Goal: Task Accomplishment & Management: Complete application form

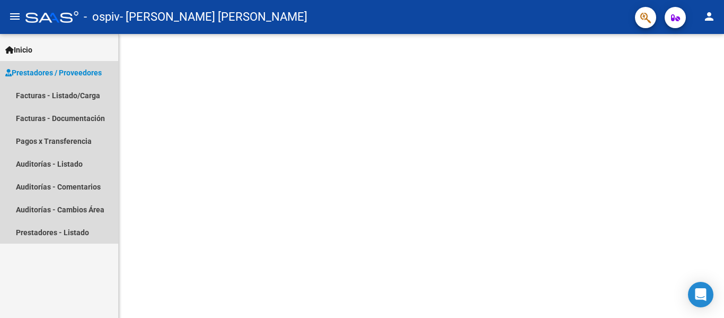
click at [77, 69] on span "Prestadores / Proveedores" at bounding box center [53, 73] width 96 height 12
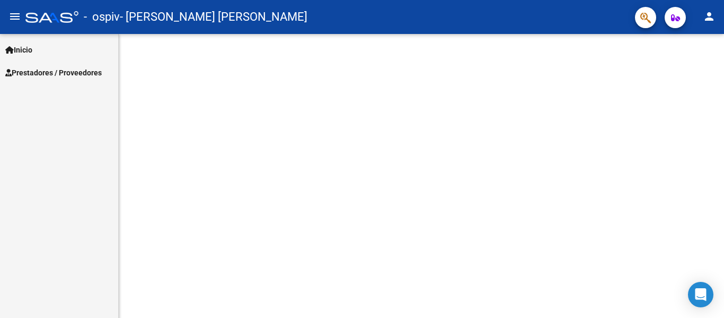
click at [32, 46] on span "Inicio" at bounding box center [18, 50] width 27 height 12
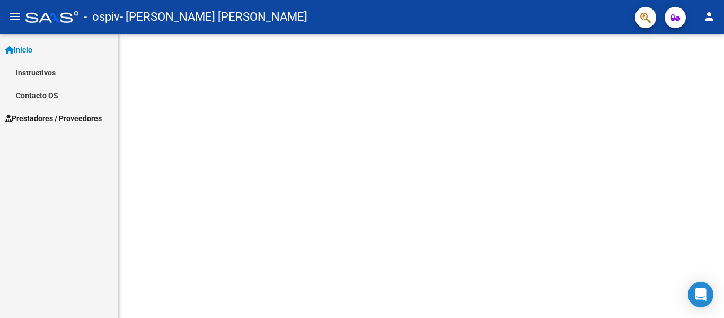
click at [36, 122] on span "Prestadores / Proveedores" at bounding box center [53, 118] width 96 height 12
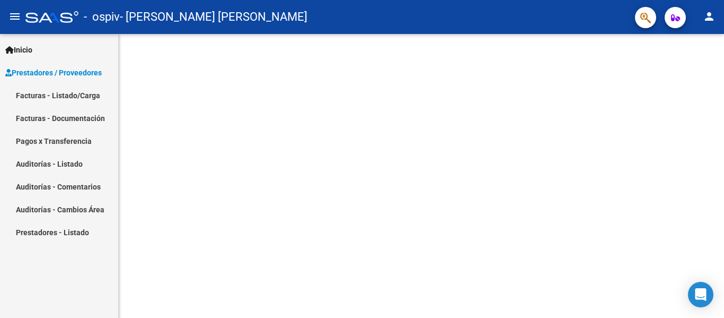
click at [47, 95] on link "Facturas - Listado/Carga" at bounding box center [59, 95] width 118 height 23
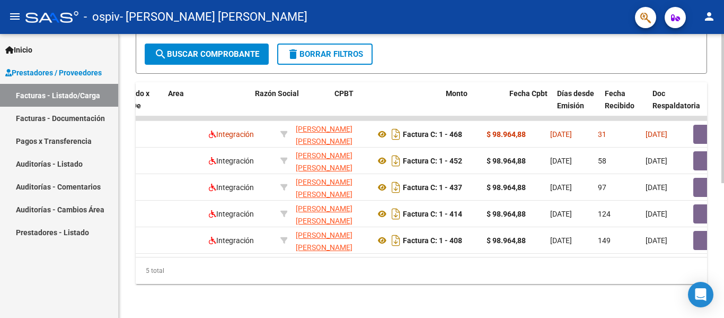
scroll to position [0, 180]
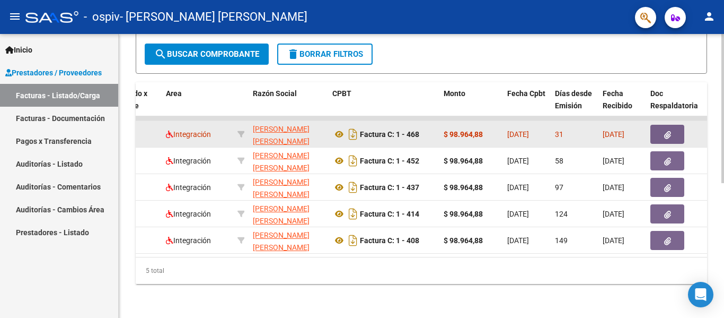
click at [666, 131] on icon "button" at bounding box center [667, 135] width 7 height 8
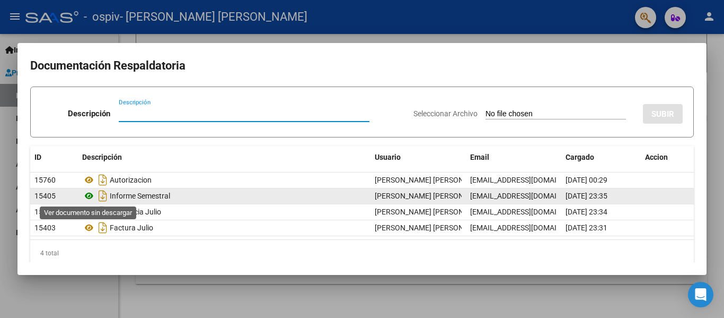
click at [90, 192] on icon at bounding box center [89, 195] width 14 height 13
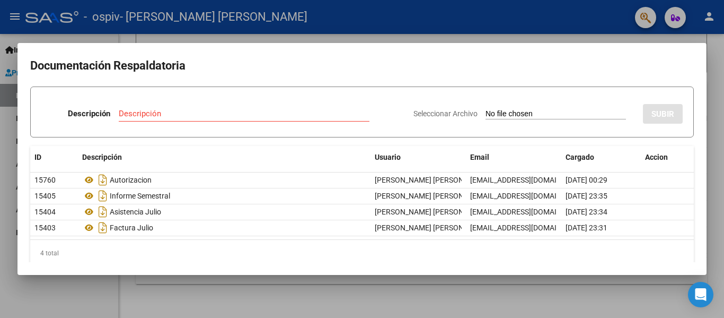
drag, startPoint x: 238, startPoint y: 283, endPoint x: 16, endPoint y: 3, distance: 357.0
click at [239, 282] on div at bounding box center [362, 159] width 724 height 318
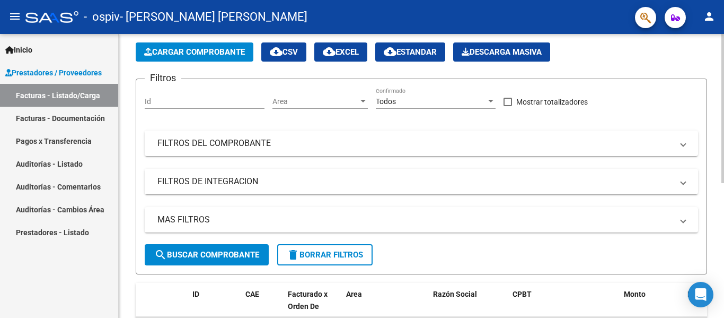
scroll to position [0, 0]
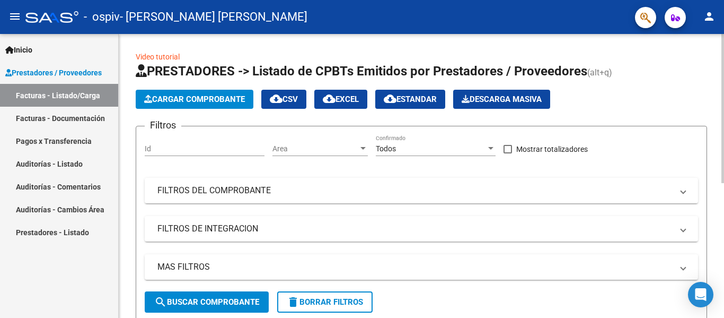
click at [229, 99] on span "Cargar Comprobante" at bounding box center [194, 99] width 101 height 10
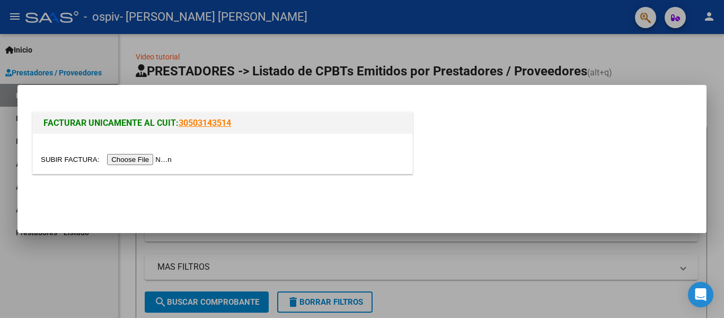
click at [124, 156] on input "file" at bounding box center [108, 159] width 134 height 11
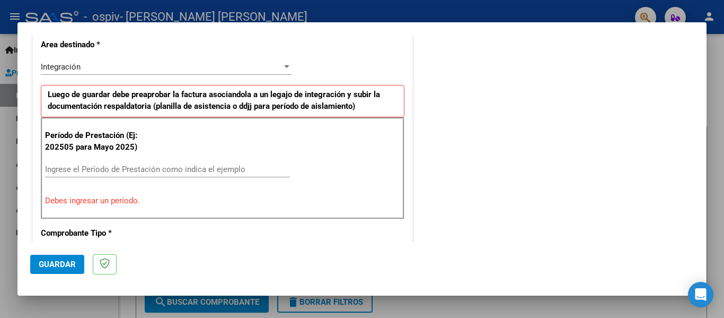
scroll to position [299, 0]
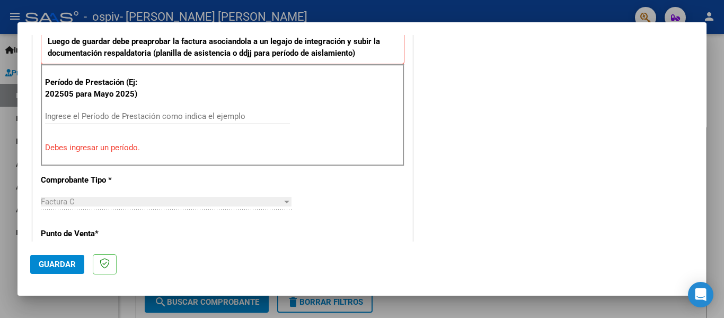
click at [108, 119] on input "Ingrese el Período de Prestación como indica el ejemplo" at bounding box center [167, 116] width 245 height 10
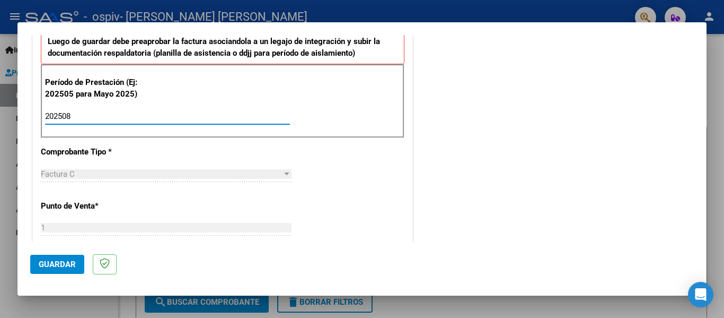
type input "202508"
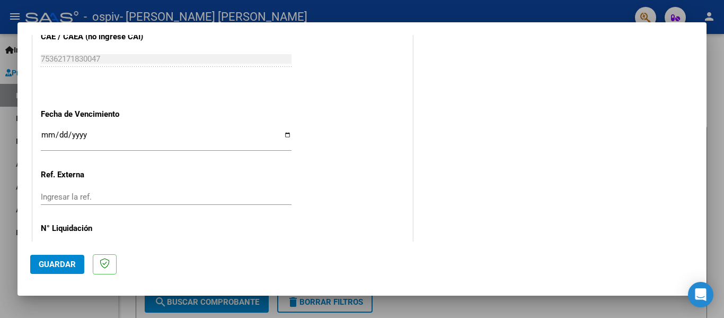
scroll to position [727, 0]
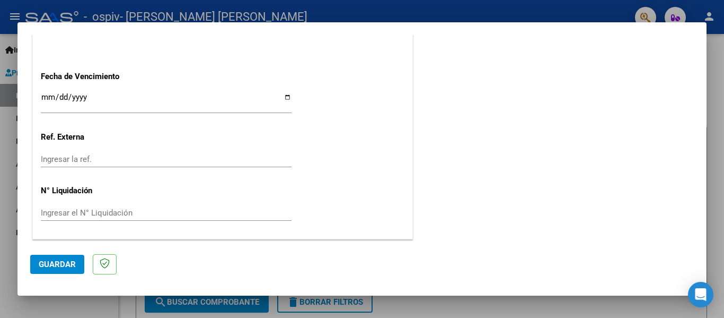
click at [48, 93] on input "Ingresar la fecha" at bounding box center [166, 101] width 251 height 17
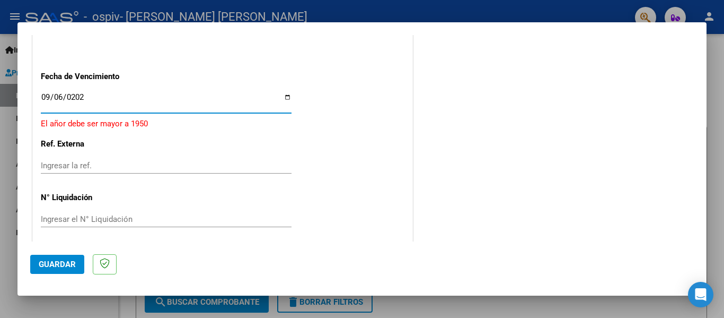
type input "2025-09-06"
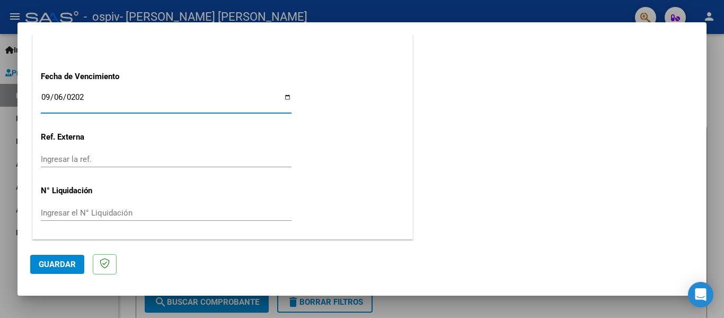
click at [50, 266] on span "Guardar" at bounding box center [57, 264] width 37 height 10
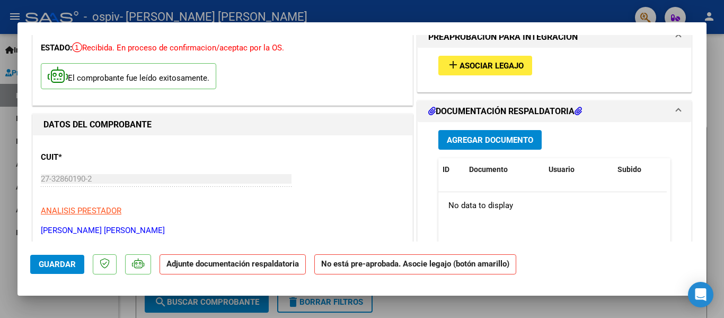
scroll to position [0, 0]
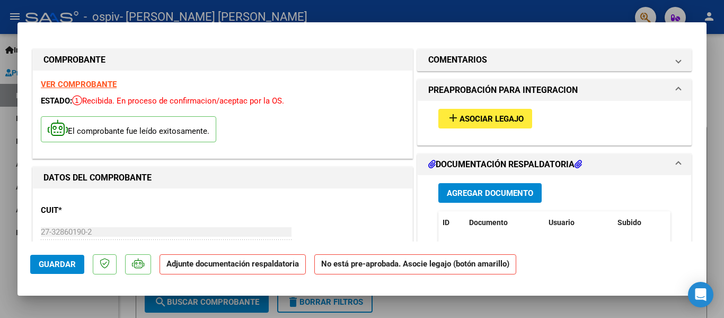
click at [467, 191] on span "Agregar Documento" at bounding box center [490, 193] width 86 height 10
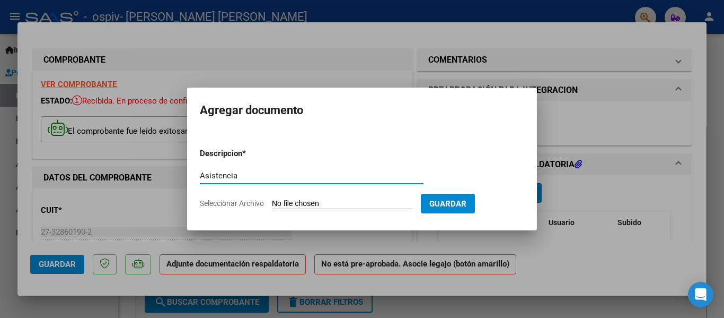
type input "Asistencia"
click at [314, 200] on input "Seleccionar Archivo" at bounding box center [342, 204] width 140 height 10
click at [291, 203] on input "Seleccionar Archivo" at bounding box center [342, 204] width 140 height 10
type input "C:\fakepath\Asistencia Arrieta.pdf"
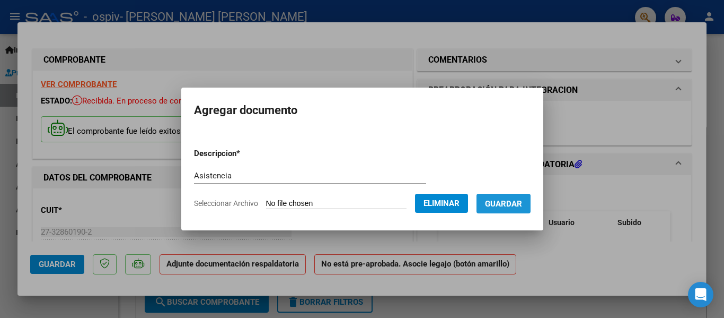
click at [505, 205] on span "Guardar" at bounding box center [503, 204] width 37 height 10
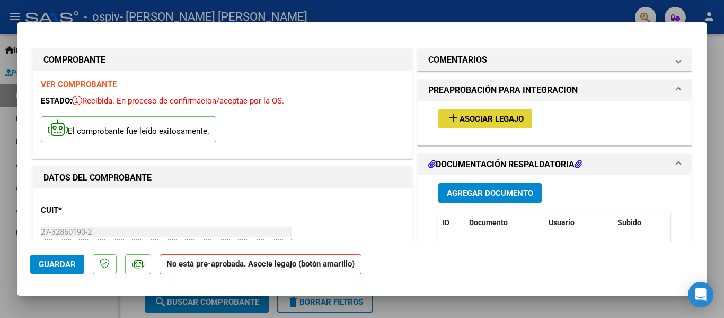
click at [460, 120] on span "Asociar Legajo" at bounding box center [492, 119] width 64 height 10
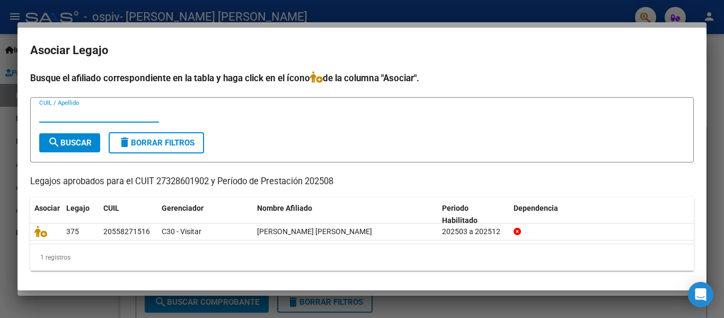
scroll to position [2, 0]
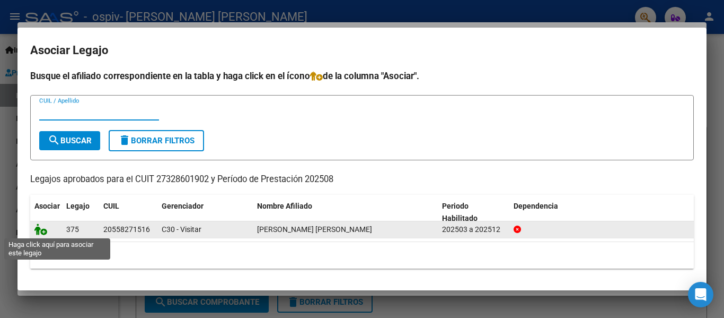
click at [42, 231] on icon at bounding box center [40, 229] width 13 height 12
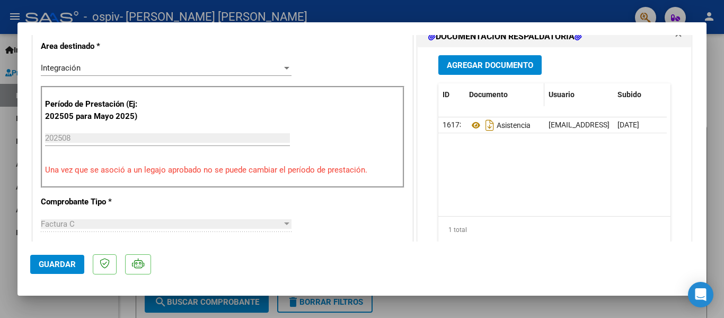
scroll to position [212, 0]
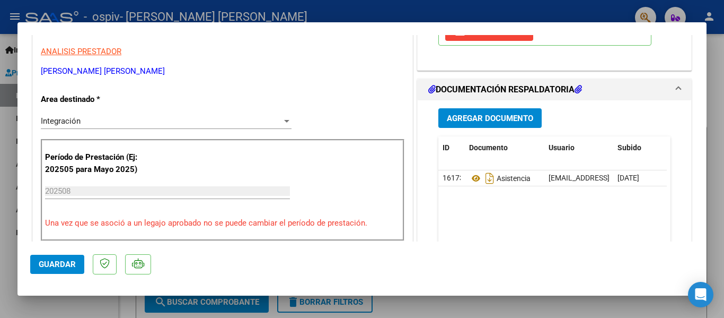
click at [467, 118] on span "Agregar Documento" at bounding box center [490, 118] width 86 height 10
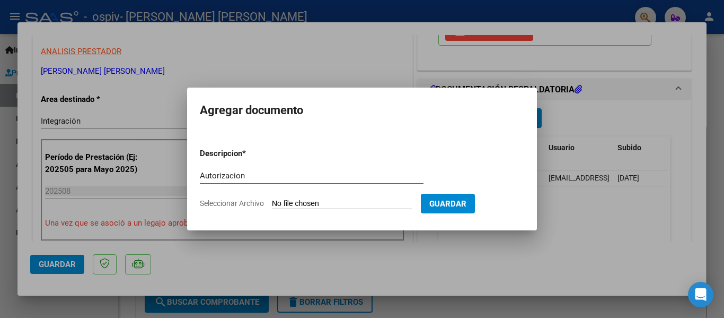
type input "Autorizacion"
click at [308, 204] on input "Seleccionar Archivo" at bounding box center [342, 204] width 140 height 10
type input "C:\fakepath\ARRIETA HERRERA PS 2025.pdf"
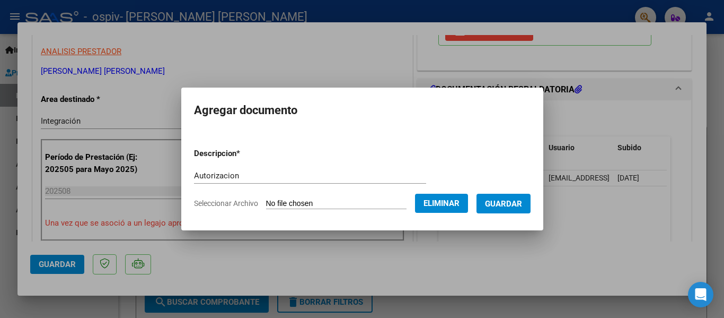
click at [522, 201] on span "Guardar" at bounding box center [503, 204] width 37 height 10
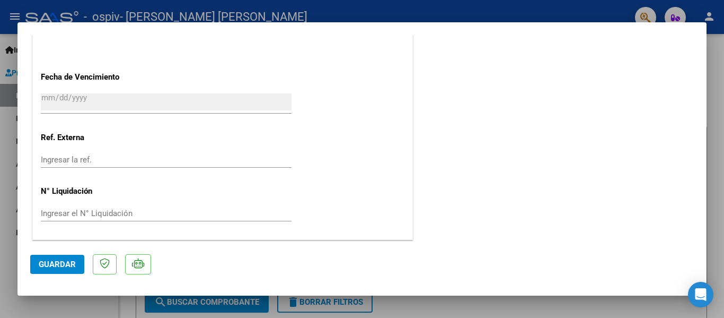
scroll to position [743, 0]
click at [54, 264] on span "Guardar" at bounding box center [57, 264] width 37 height 10
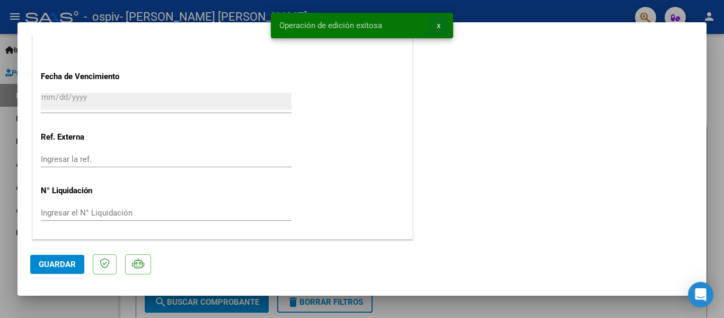
click at [441, 27] on button "x" at bounding box center [438, 25] width 21 height 19
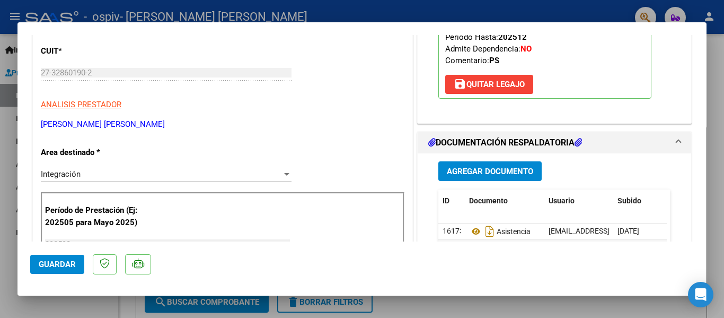
scroll to position [0, 0]
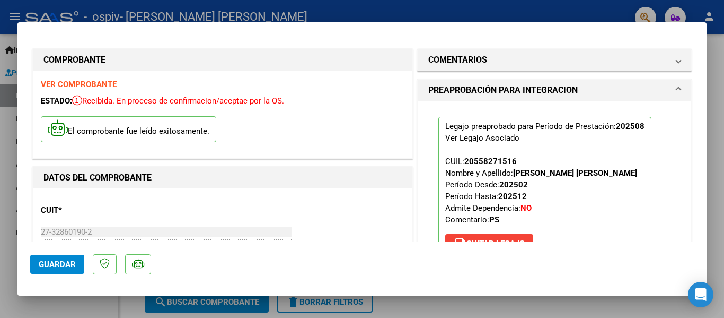
click at [95, 83] on strong "VER COMPROBANTE" at bounding box center [79, 85] width 76 height 10
click at [62, 257] on button "Guardar" at bounding box center [57, 263] width 54 height 19
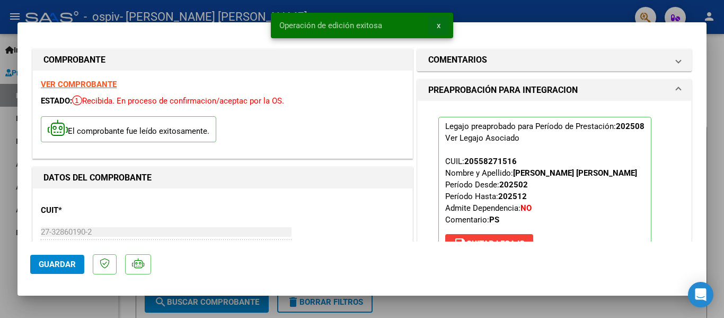
click at [439, 25] on span "x" at bounding box center [439, 26] width 4 height 10
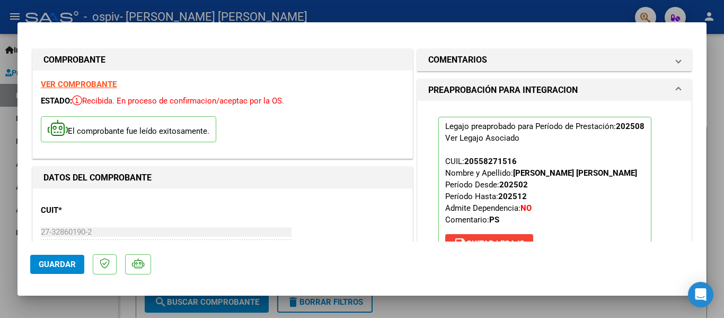
drag, startPoint x: 156, startPoint y: 11, endPoint x: 213, endPoint y: 284, distance: 278.2
click at [156, 12] on div at bounding box center [362, 159] width 724 height 318
type input "$ 0,00"
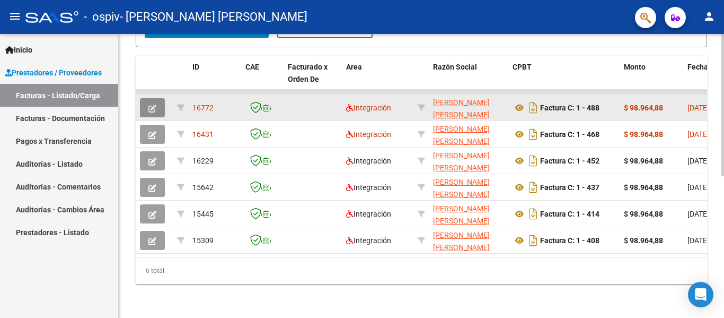
click at [152, 103] on span "button" at bounding box center [152, 108] width 8 height 10
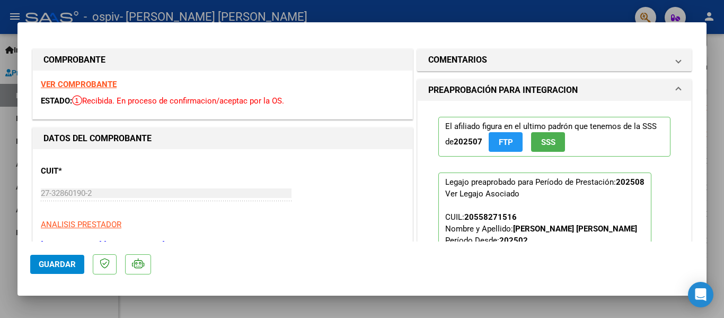
click at [607, 11] on div at bounding box center [362, 159] width 724 height 318
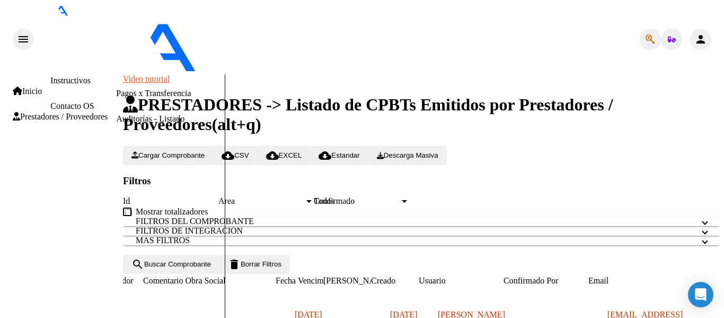
scroll to position [0, 1664]
